Goal: Transaction & Acquisition: Purchase product/service

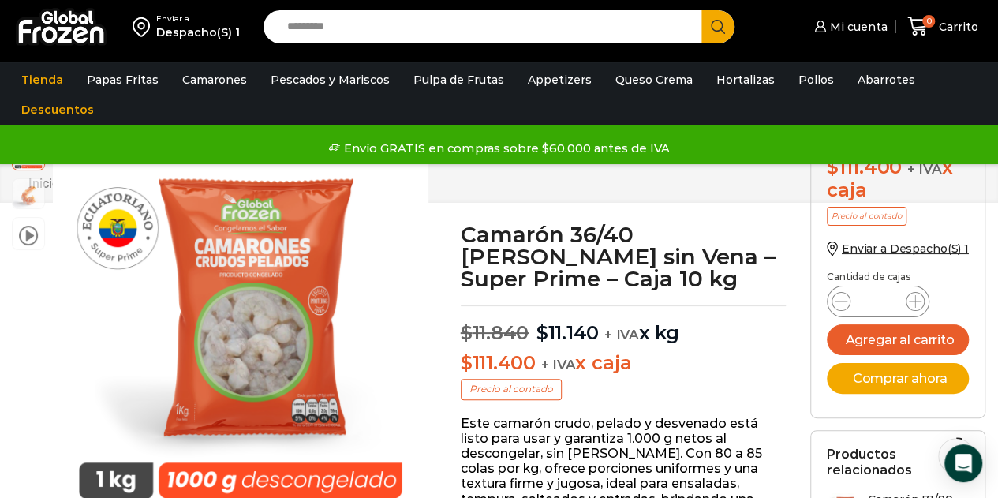
scroll to position [316, 0]
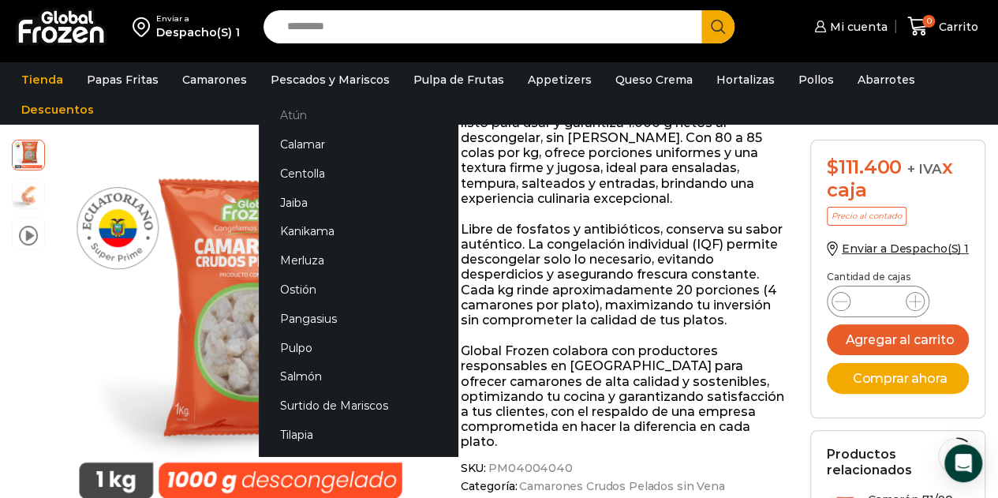
click at [292, 119] on link "Atún" at bounding box center [358, 115] width 199 height 29
click at [286, 116] on link "Atún" at bounding box center [358, 115] width 199 height 29
click at [283, 113] on link "Atún" at bounding box center [358, 115] width 199 height 29
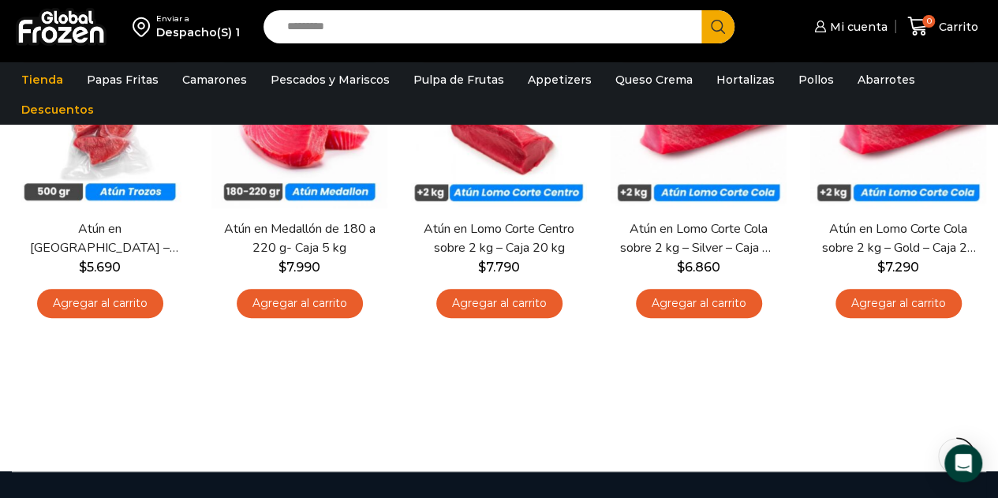
scroll to position [79, 0]
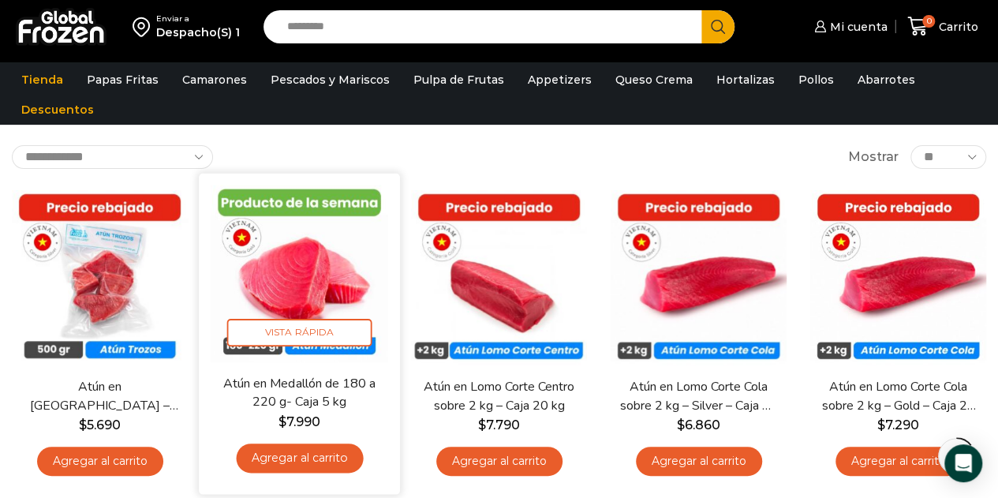
click at [335, 200] on img at bounding box center [300, 274] width 178 height 178
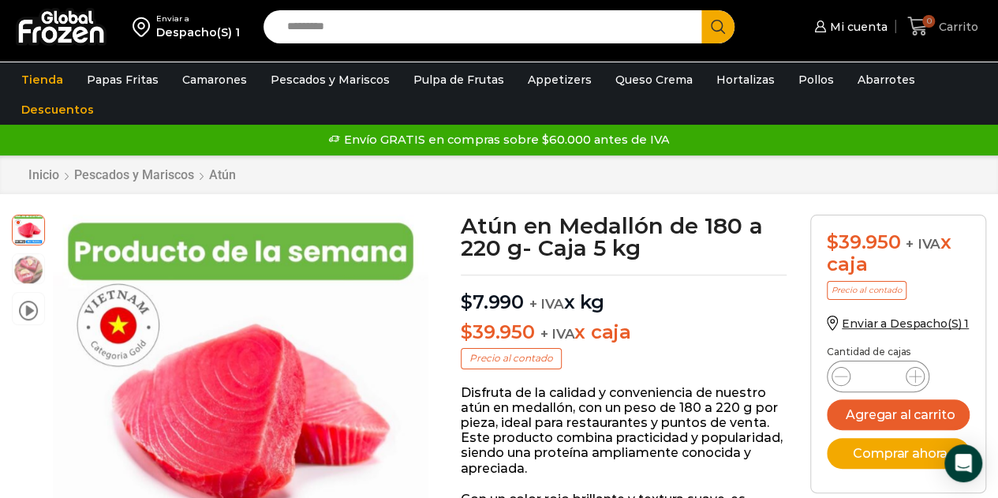
click at [945, 19] on span "Carrito" at bounding box center [956, 27] width 43 height 16
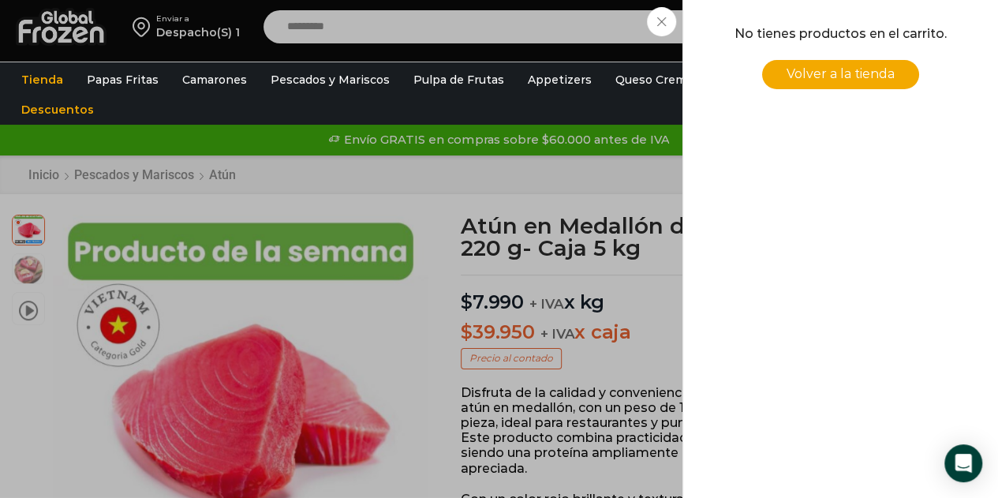
click at [937, 21] on div "0 Carrito 0 0 Shopping Cart No tienes productos en el carrito. Volver a la tien…" at bounding box center [943, 26] width 79 height 37
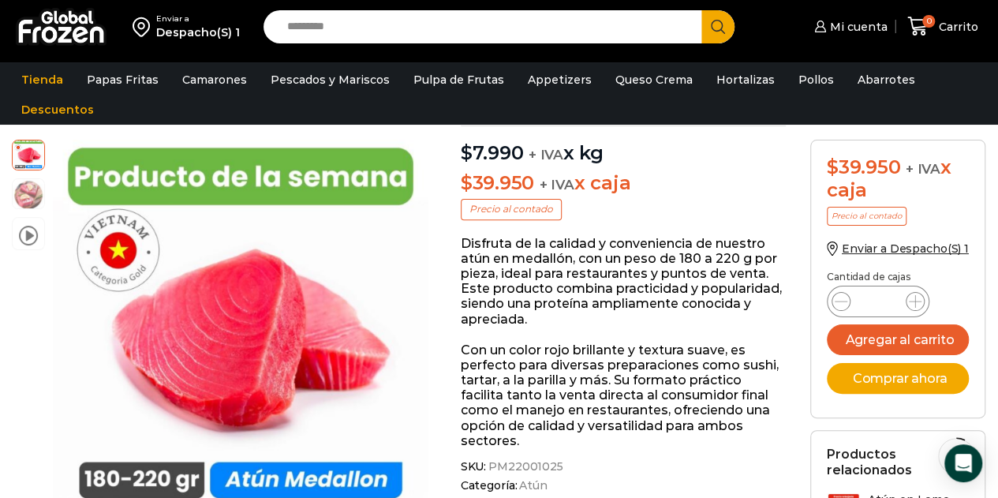
scroll to position [237, 0]
